Goal: Transaction & Acquisition: Purchase product/service

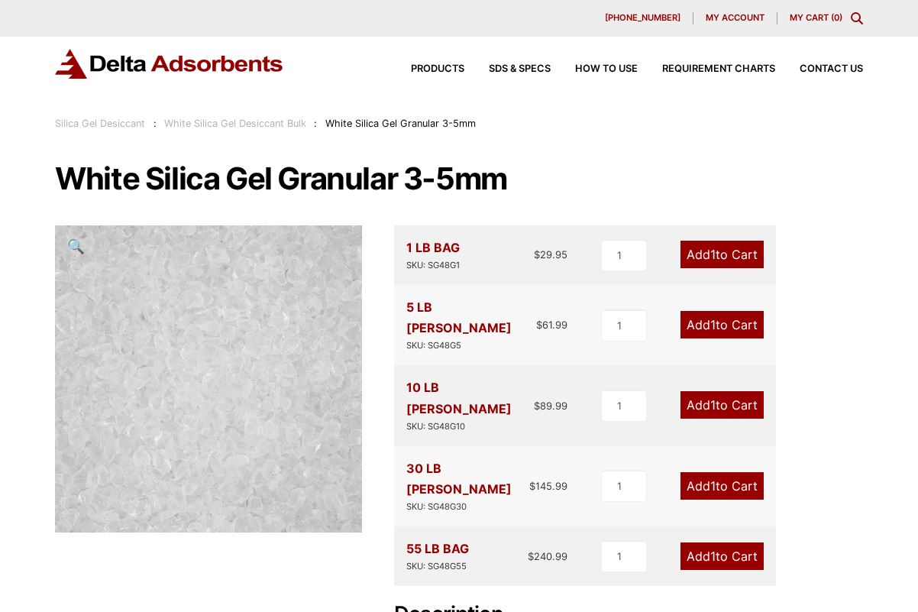
click at [732, 252] on link "Add 1 to Cart" at bounding box center [722, 255] width 83 height 28
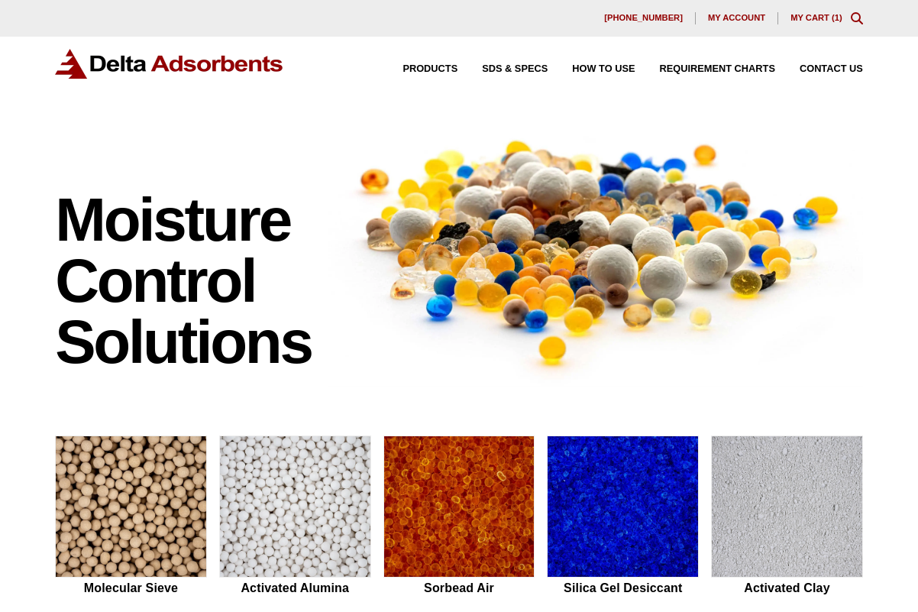
click at [833, 16] on link "My Cart ( 1 )" at bounding box center [817, 17] width 52 height 9
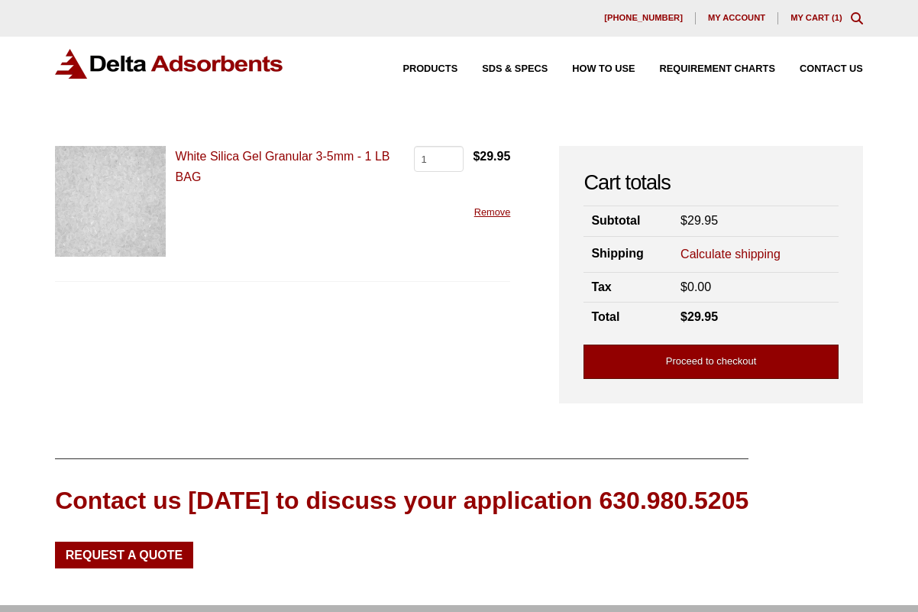
click at [737, 355] on link "Proceed to checkout" at bounding box center [711, 362] width 255 height 34
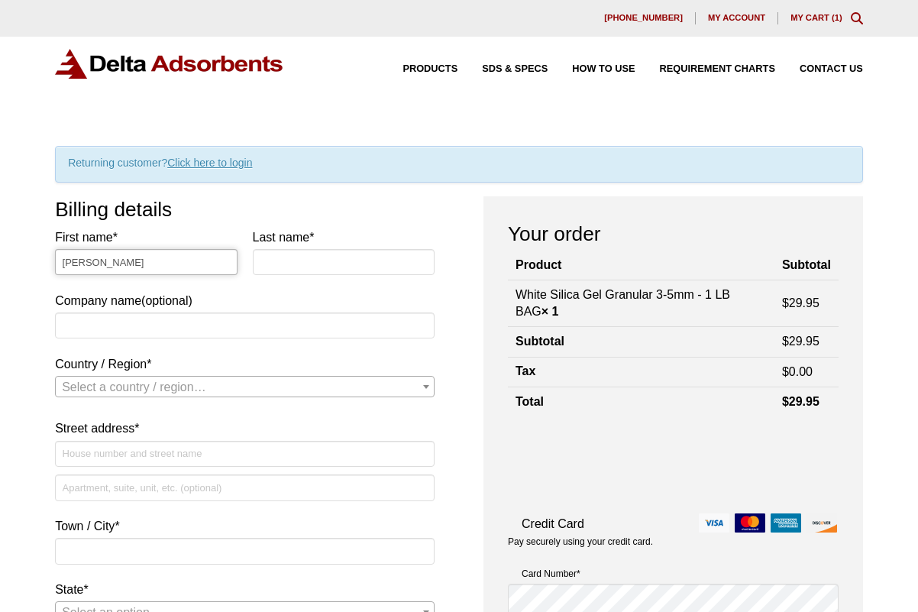
type input "James"
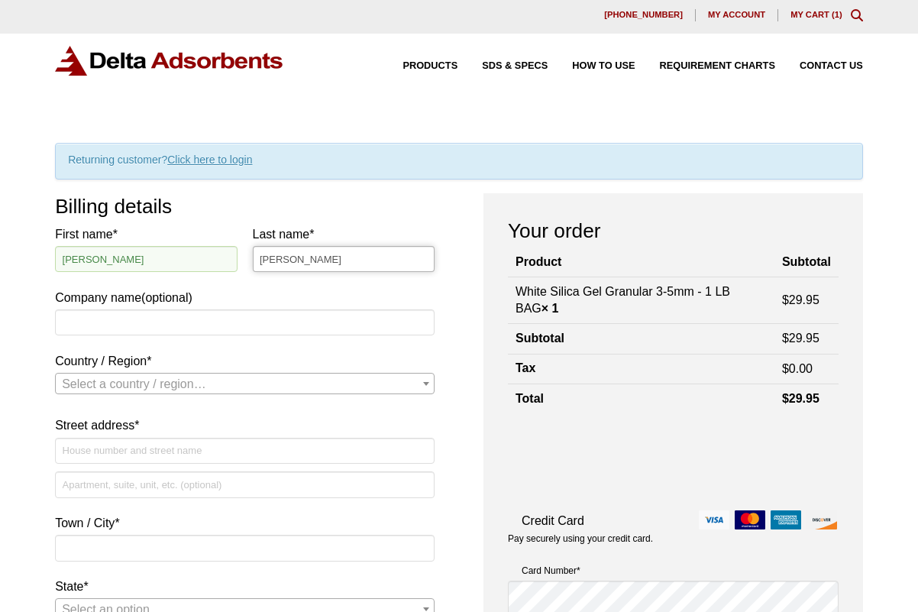
type input "Peterson"
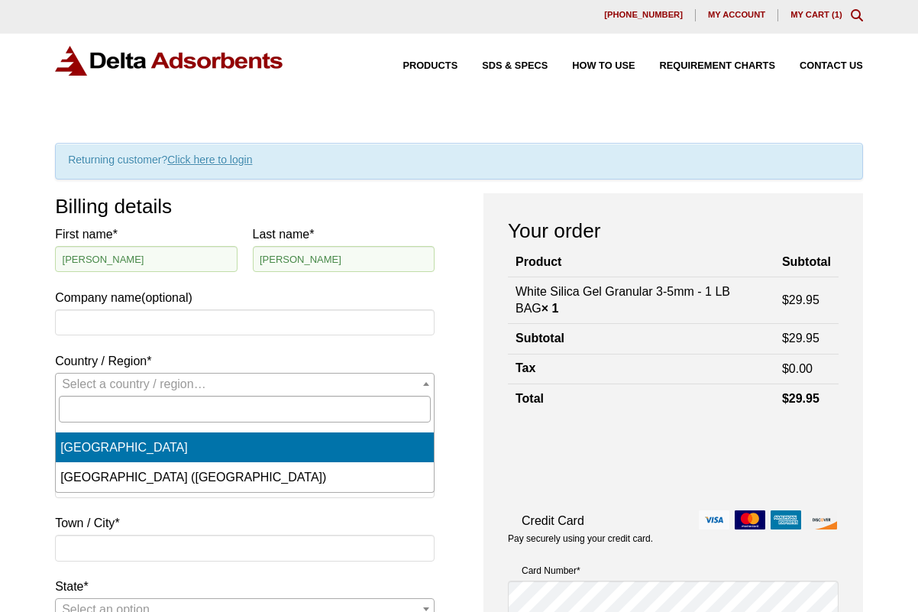
click at [121, 390] on span "Select a country / region…" at bounding box center [134, 383] width 144 height 13
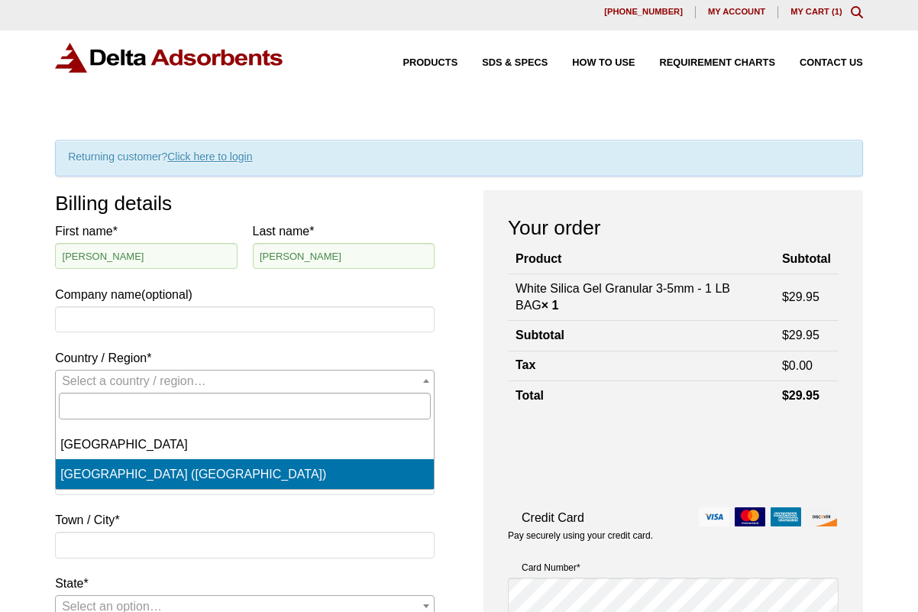
select select "US"
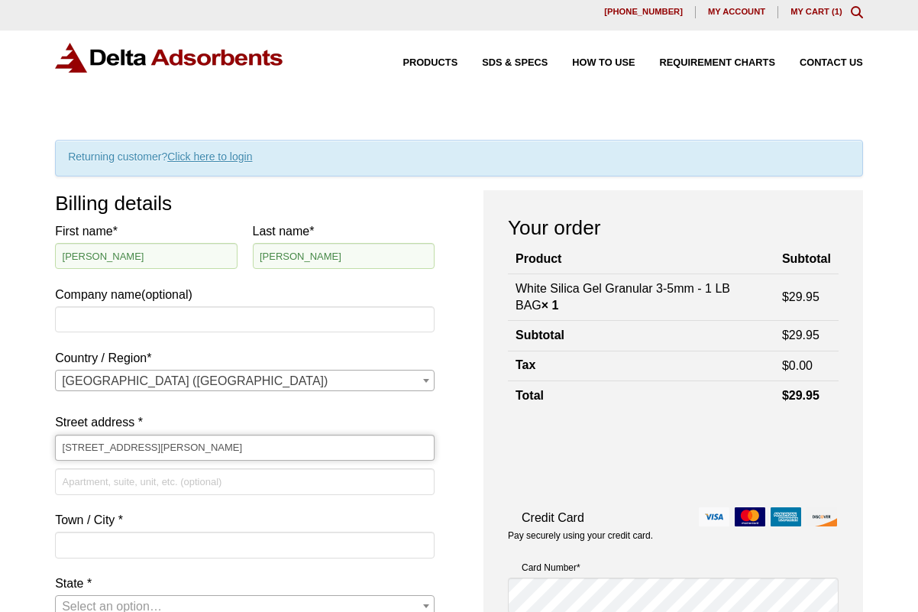
type input "[STREET_ADDRESS][PERSON_NAME]"
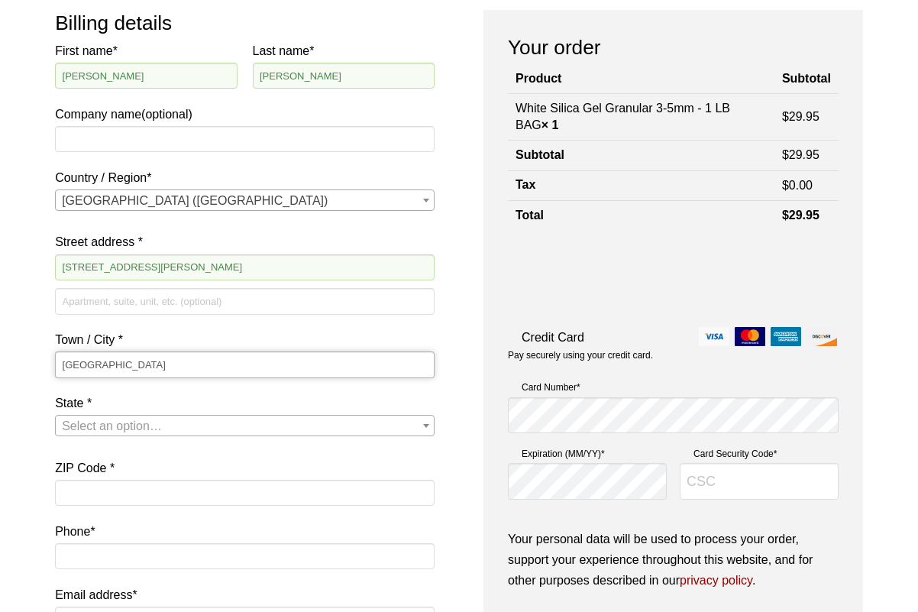
scroll to position [331, 0]
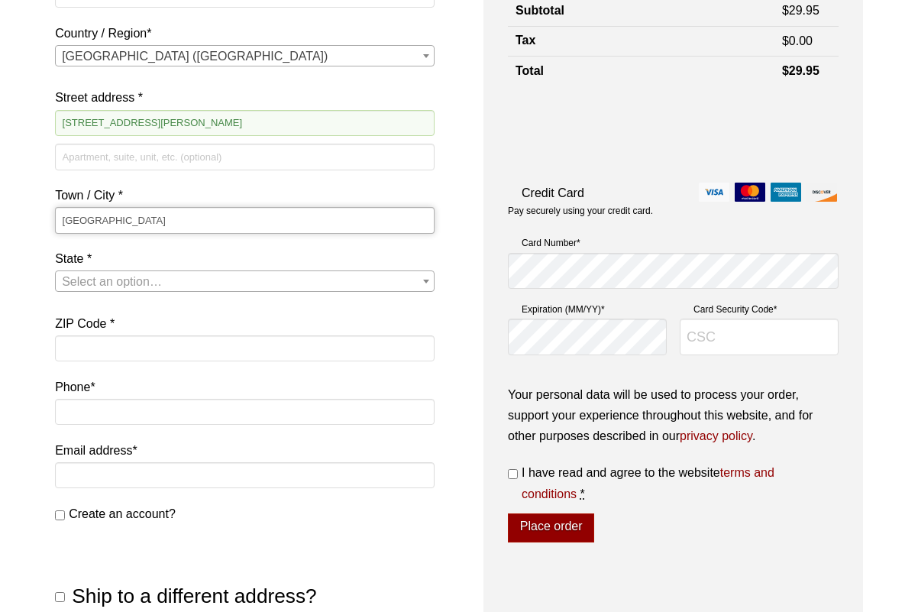
type input "Brooklyn"
click at [429, 278] on span "State" at bounding box center [426, 281] width 15 height 20
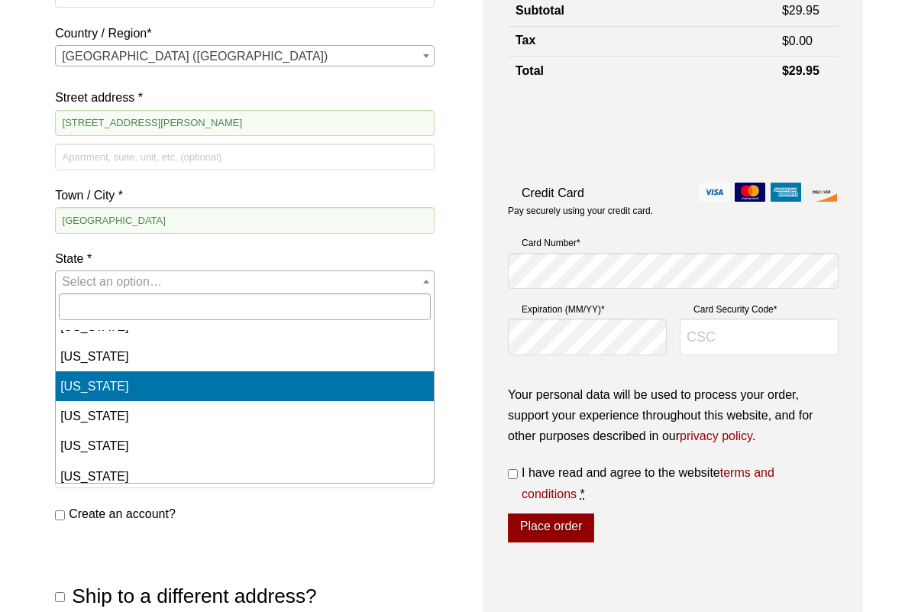
scroll to position [821, 0]
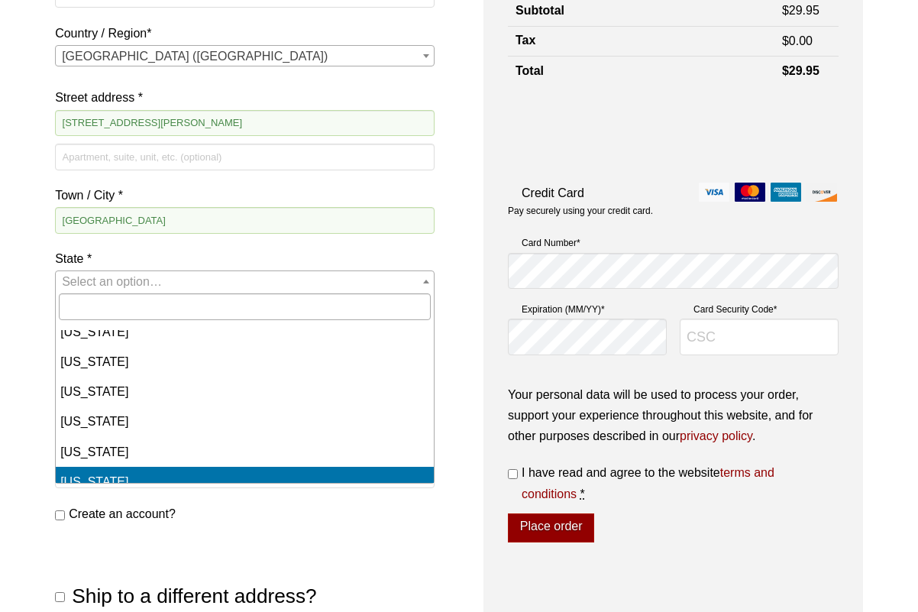
select select "NY"
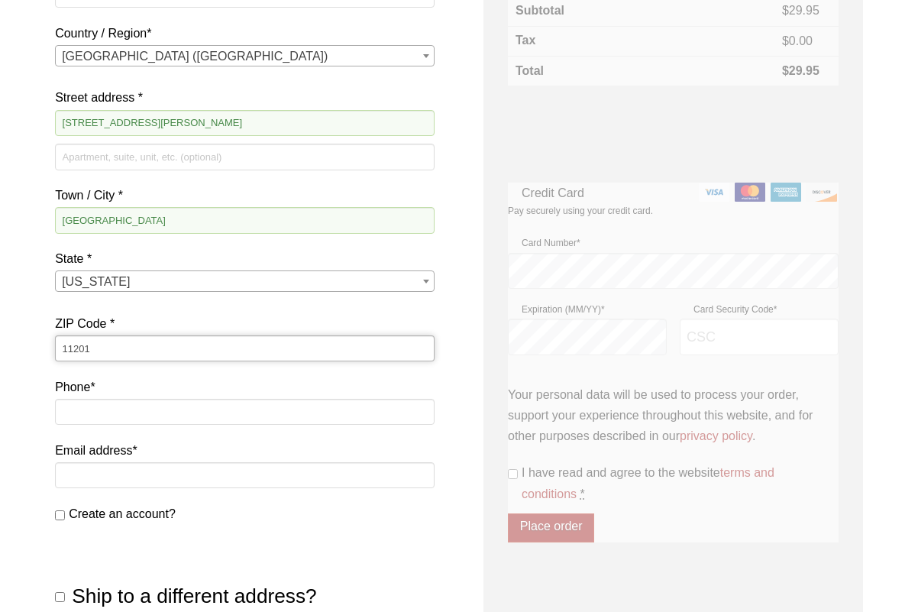
type input "11201"
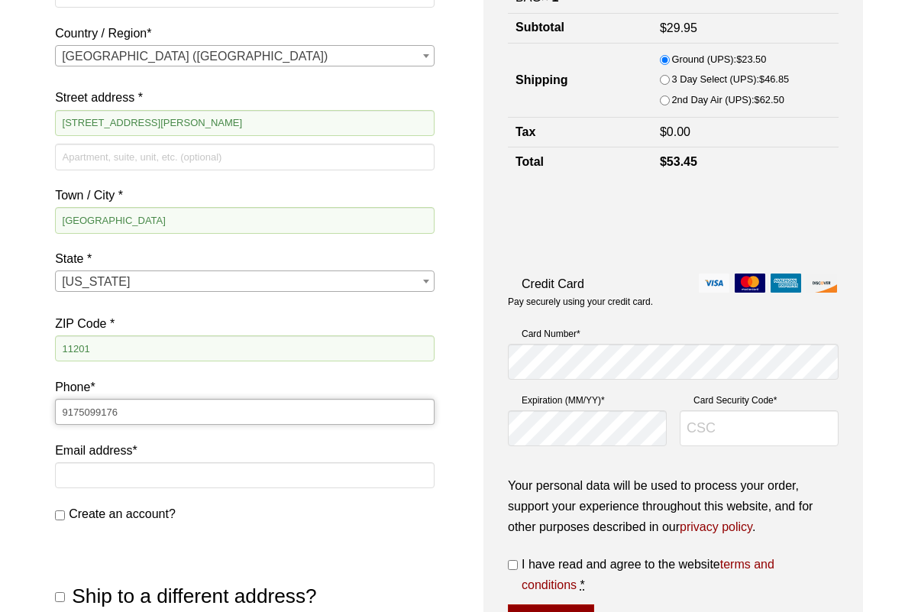
type input "9175099176"
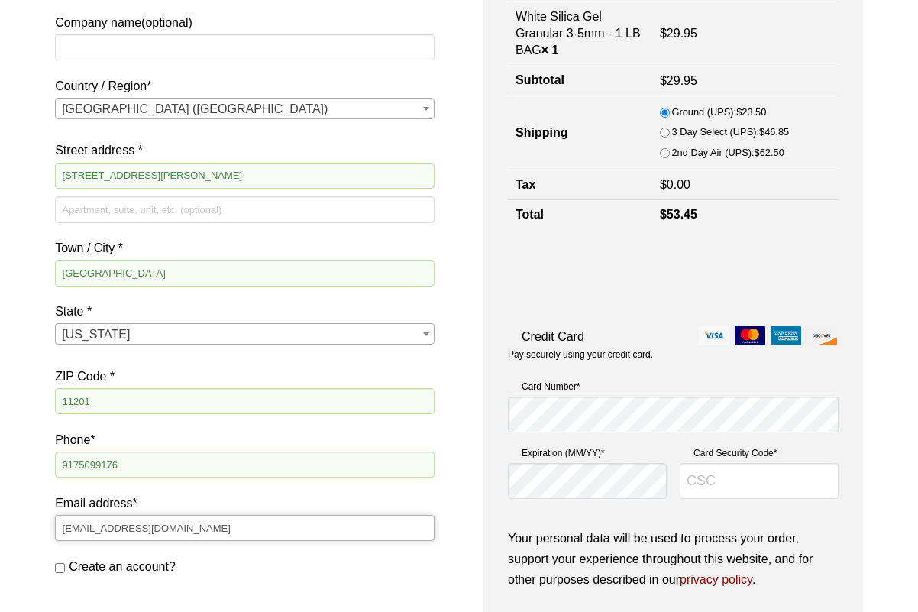
scroll to position [281, 0]
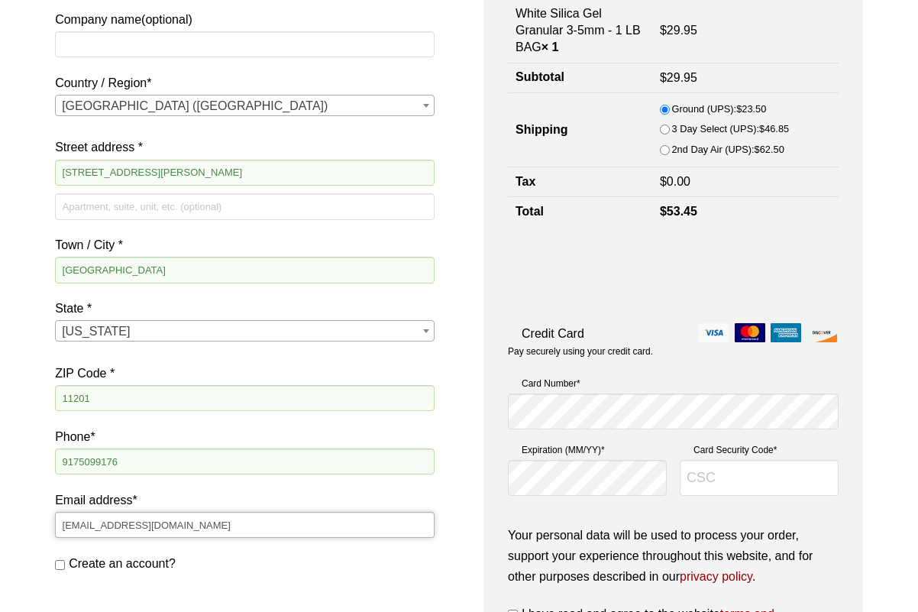
type input "[EMAIL_ADDRESS][DOMAIN_NAME]"
type input "503"
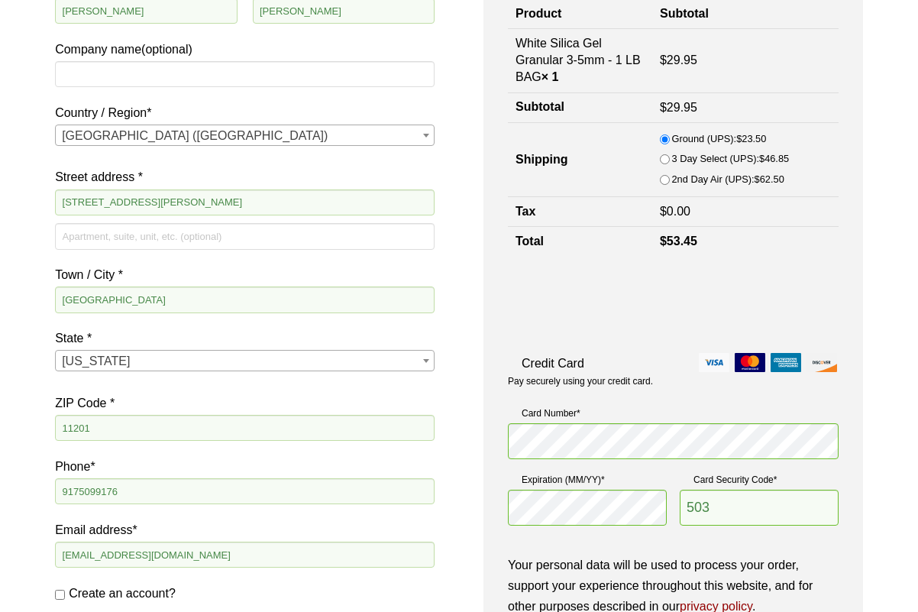
scroll to position [455, 0]
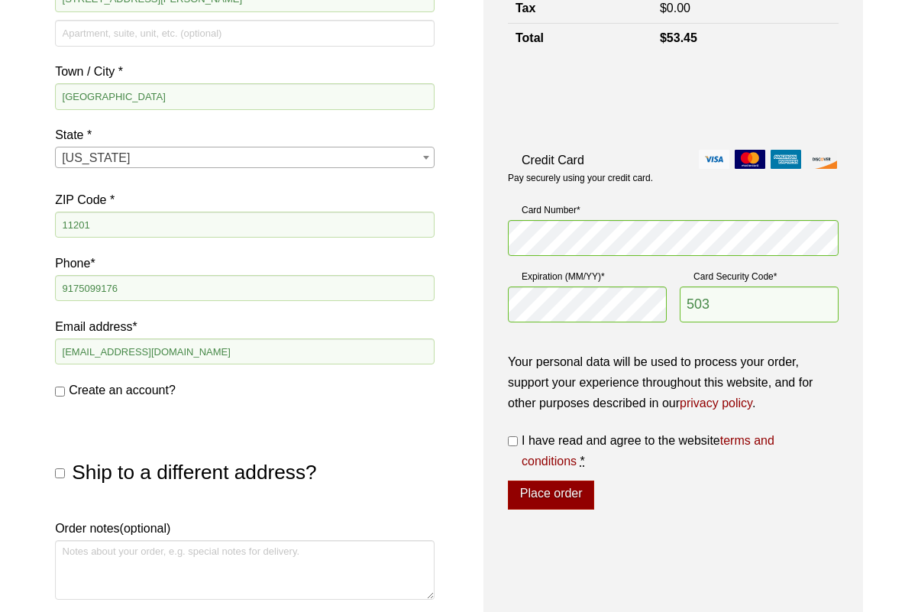
click at [515, 436] on input "I have read and agree to the website terms and conditions *" at bounding box center [513, 441] width 10 height 10
checkbox input "true"
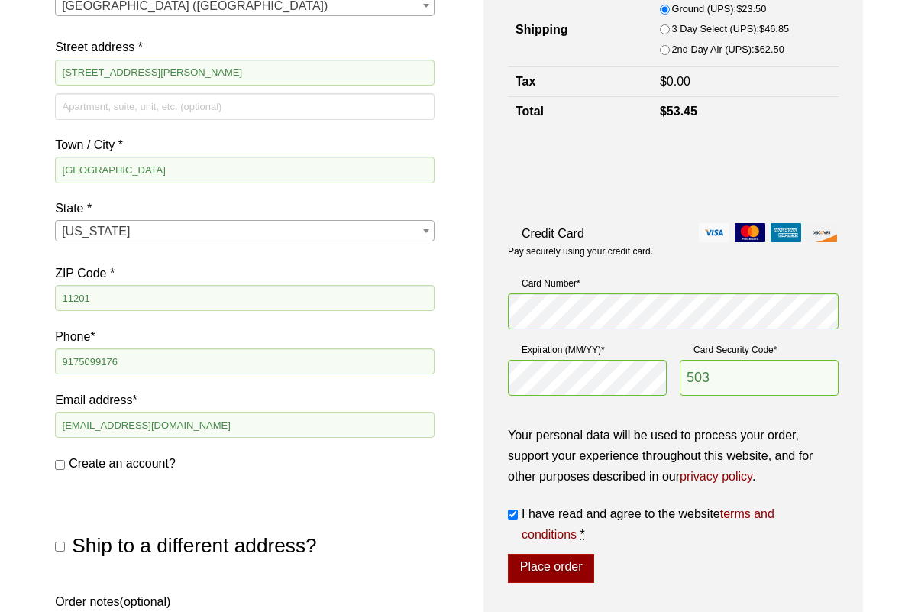
scroll to position [508, 0]
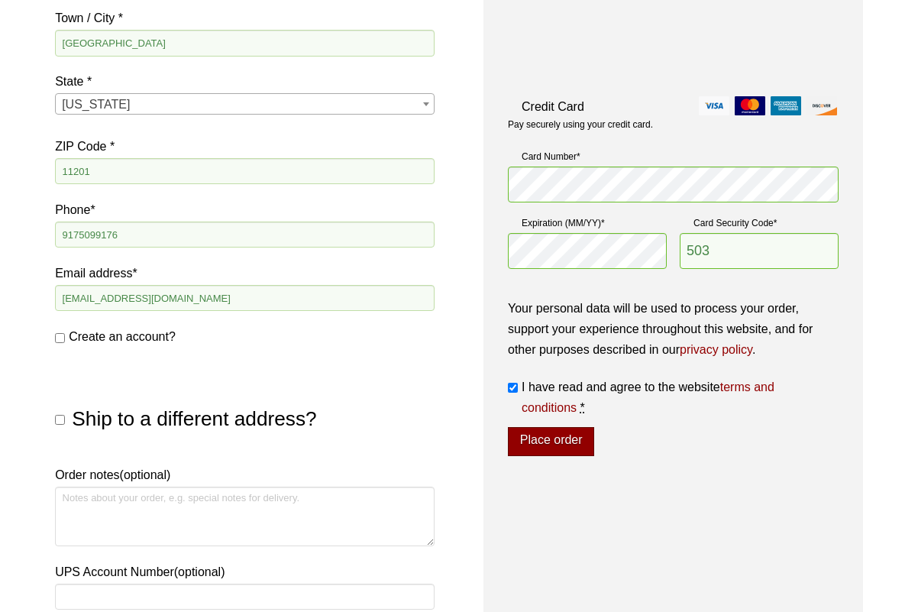
click at [573, 429] on button "Place order" at bounding box center [551, 441] width 86 height 29
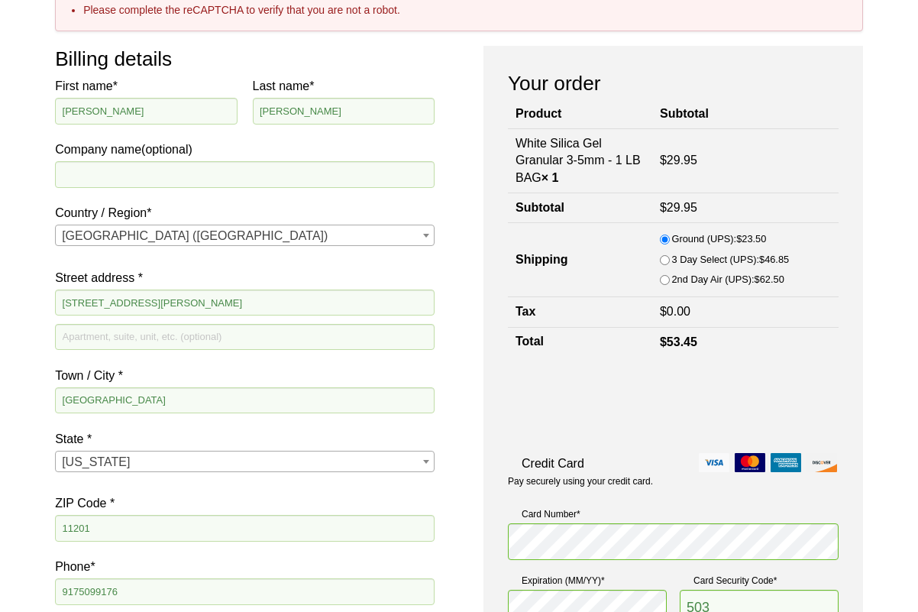
scroll to position [452, 0]
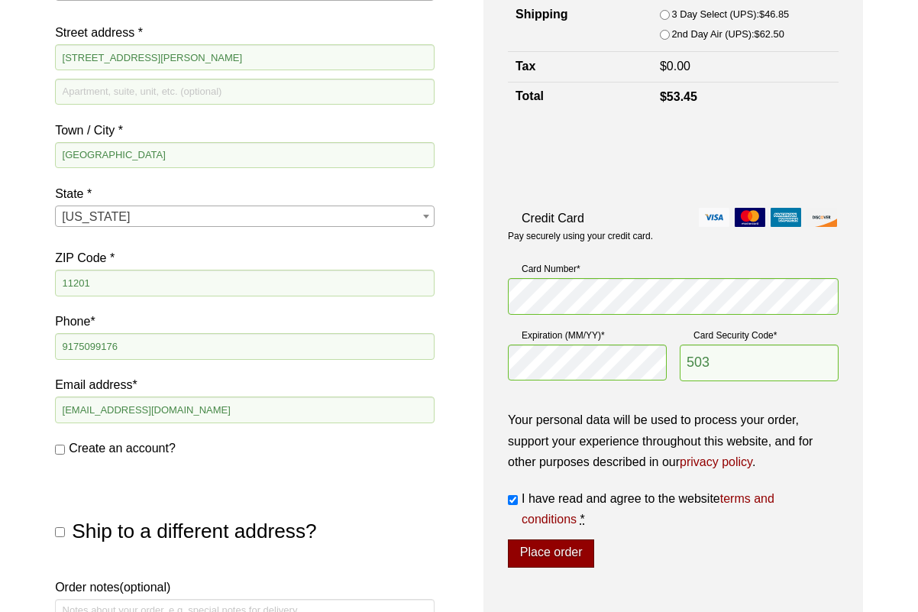
click at [561, 547] on button "Place order" at bounding box center [551, 553] width 86 height 29
